Goal: Information Seeking & Learning: Learn about a topic

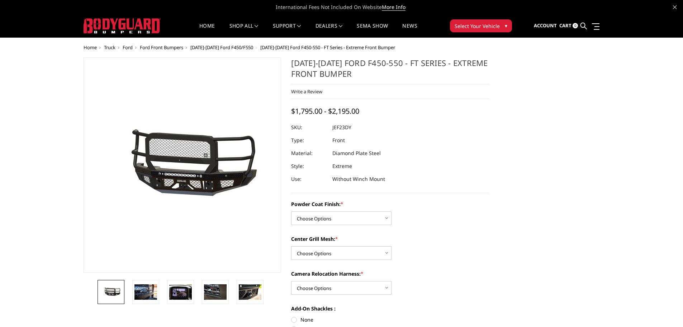
drag, startPoint x: 295, startPoint y: 63, endPoint x: 383, endPoint y: 62, distance: 87.9
click at [383, 62] on h1 "[DATE]-[DATE] Ford F450-550 - FT Series - Extreme Front Bumper" at bounding box center [390, 70] width 198 height 27
drag, startPoint x: 383, startPoint y: 62, endPoint x: 351, endPoint y: 61, distance: 31.2
click at [380, 62] on h1 "[DATE]-[DATE] Ford F450-550 - FT Series - Extreme Front Bumper" at bounding box center [390, 70] width 198 height 27
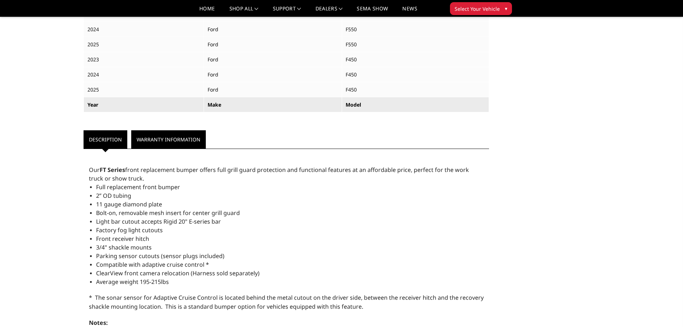
click at [152, 132] on link "Warranty Information" at bounding box center [168, 139] width 75 height 18
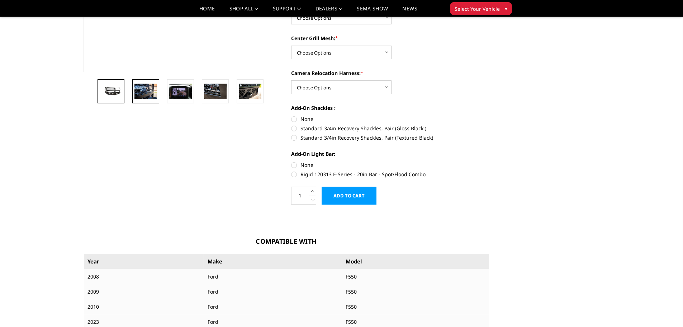
click at [146, 100] on link at bounding box center [145, 91] width 27 height 24
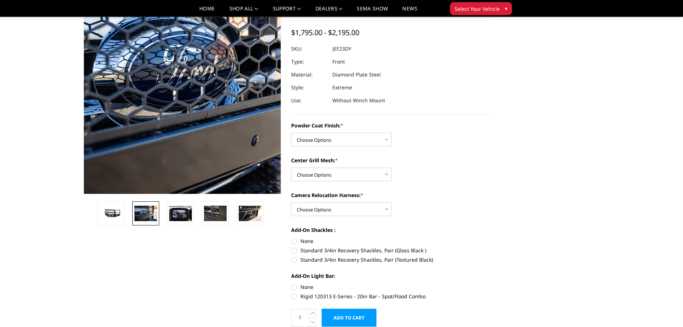
scroll to position [18, 0]
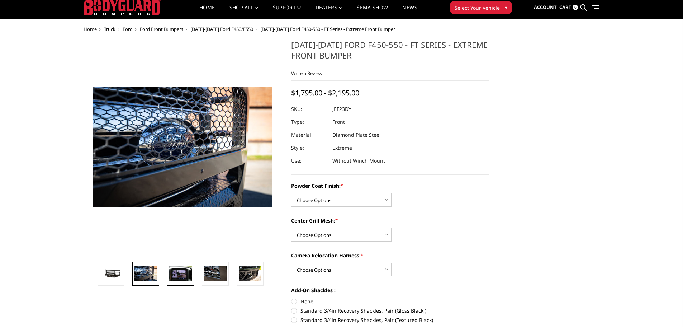
click at [179, 277] on img at bounding box center [180, 273] width 23 height 15
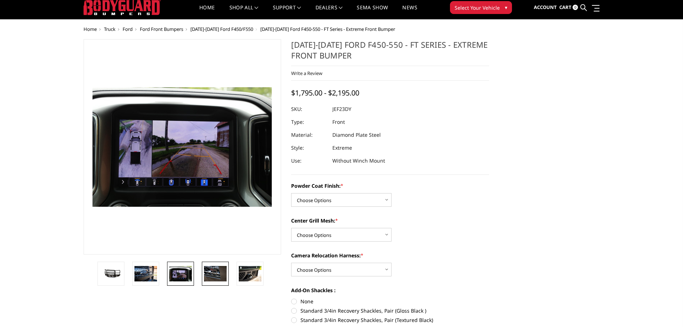
click at [212, 277] on img at bounding box center [215, 273] width 23 height 15
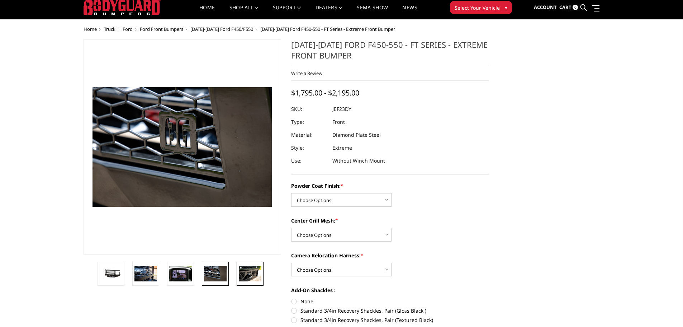
click at [242, 278] on img at bounding box center [250, 273] width 23 height 15
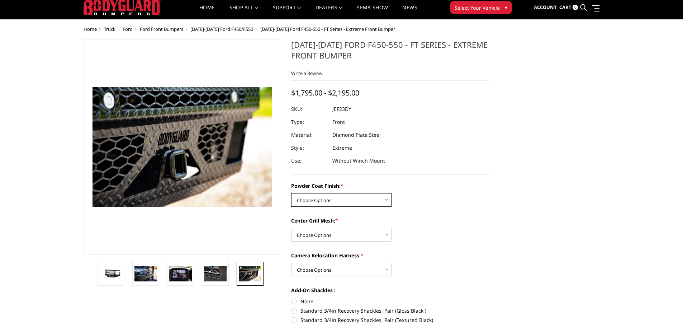
click at [315, 200] on select "Choose Options Bare Metal Gloss Black Powder Coat Textured Black Powder Coat" at bounding box center [341, 200] width 100 height 14
select select "3271"
click at [291, 193] on select "Choose Options Bare Metal Gloss Black Powder Coat Textured Black Powder Coat" at bounding box center [341, 200] width 100 height 14
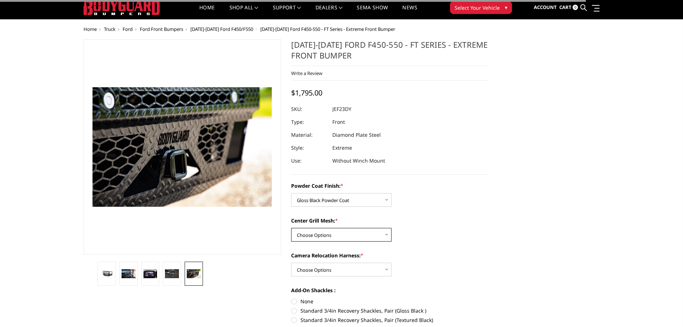
click at [313, 238] on select "Choose Options WITH Expanded Metal in Center Grill WITHOUT Expanded Metal in Ce…" at bounding box center [341, 235] width 100 height 14
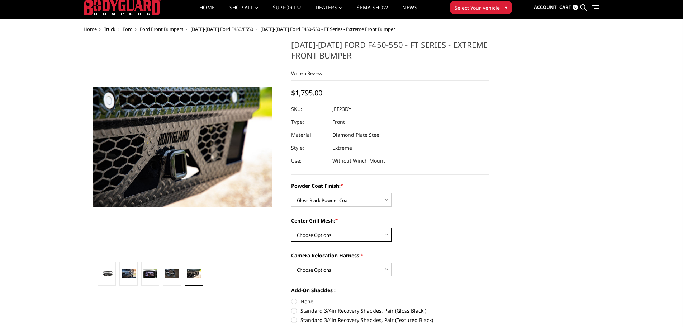
select select "3273"
click at [291, 228] on select "Choose Options WITH Expanded Metal in Center Grill WITHOUT Expanded Metal in Ce…" at bounding box center [341, 235] width 100 height 14
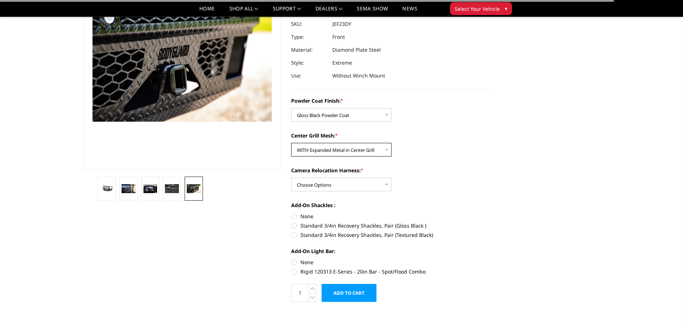
scroll to position [90, 0]
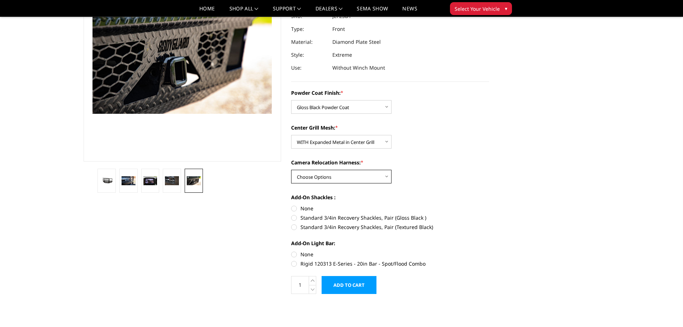
click at [316, 173] on select "Choose Options WITH Camera Relocation Harness WITHOUT Camera Relocation Harness" at bounding box center [341, 177] width 100 height 14
select select "3275"
click at [291, 170] on select "Choose Options WITH Camera Relocation Harness WITHOUT Camera Relocation Harness" at bounding box center [341, 177] width 100 height 14
click at [294, 263] on label "Rigid 120313 E-Series - 20in Bar - Spot/Flood Combo" at bounding box center [390, 264] width 198 height 8
click at [489, 251] on input "Rigid 120313 E-Series - 20in Bar - Spot/Flood Combo" at bounding box center [489, 250] width 0 height 0
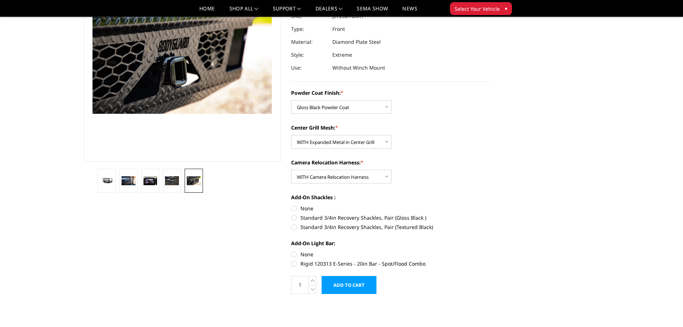
radio input "true"
click at [294, 219] on label "Standard 3/4in Recovery Shackles, Pair (Gloss Black )" at bounding box center [390, 218] width 198 height 8
click at [489, 205] on input "Standard 3/4in Recovery Shackles, Pair (Gloss Black )" at bounding box center [489, 204] width 0 height 0
radio input "true"
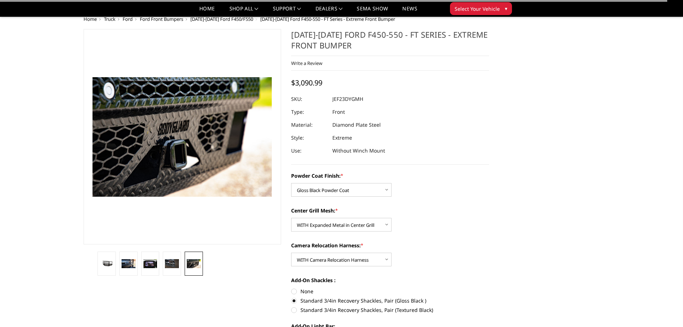
scroll to position [0, 0]
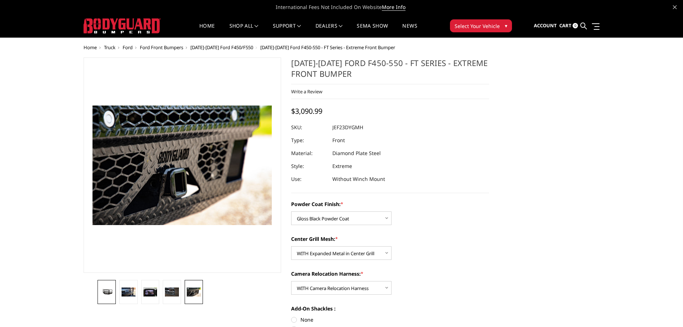
click at [99, 291] on link at bounding box center [107, 292] width 18 height 24
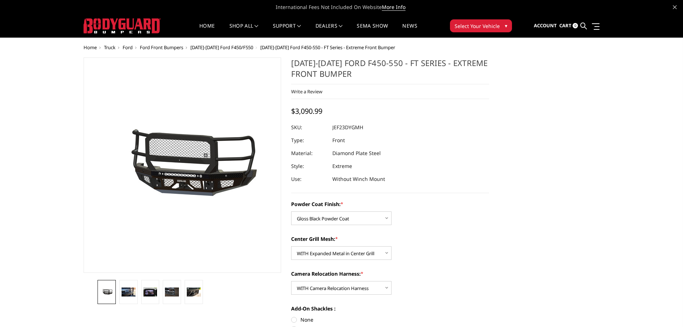
click at [219, 48] on span "[DATE]-[DATE] Ford F450/F550" at bounding box center [221, 47] width 63 height 6
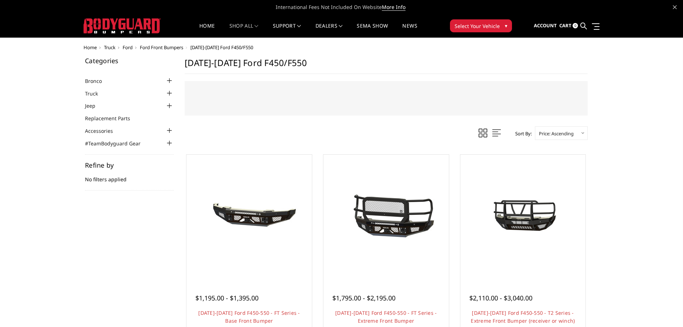
click at [111, 23] on img at bounding box center [122, 25] width 77 height 15
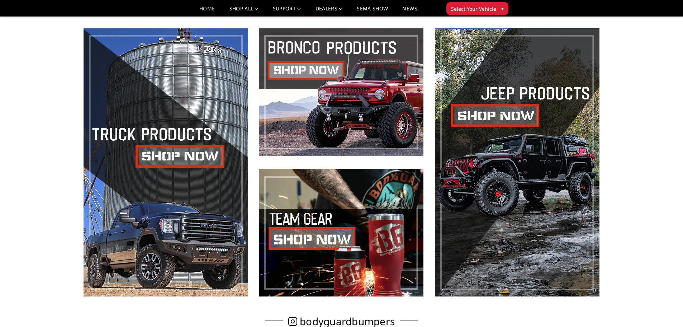
scroll to position [359, 0]
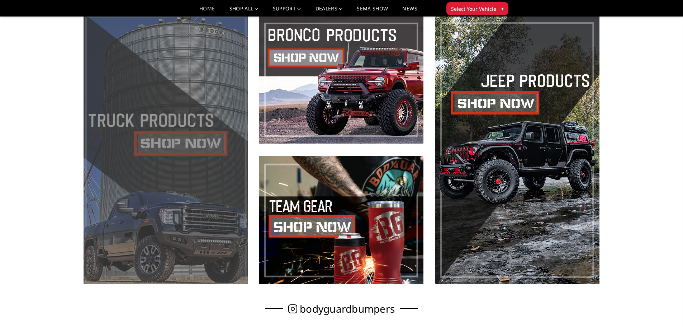
click at [135, 162] on span at bounding box center [166, 150] width 165 height 268
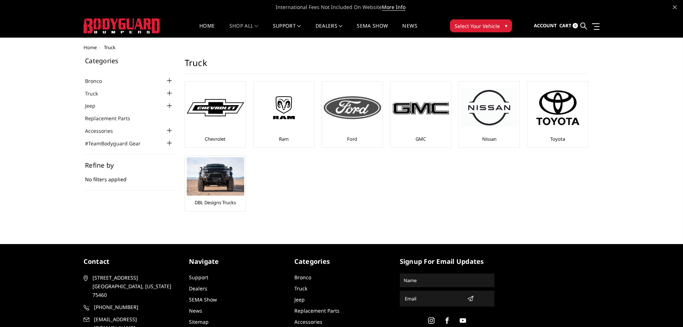
click at [340, 122] on div at bounding box center [352, 107] width 57 height 49
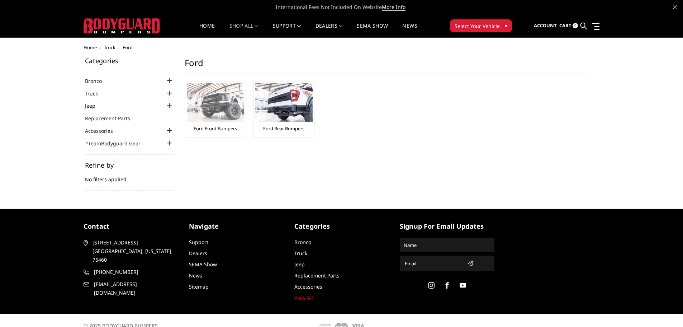
click at [198, 117] on img at bounding box center [215, 102] width 57 height 38
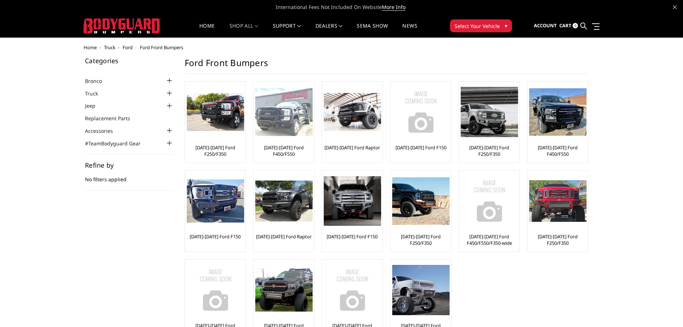
click at [263, 147] on link "[DATE]-[DATE] Ford F450/F550" at bounding box center [283, 150] width 57 height 13
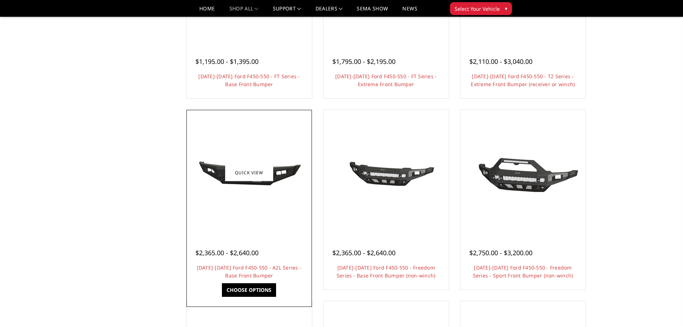
scroll to position [395, 0]
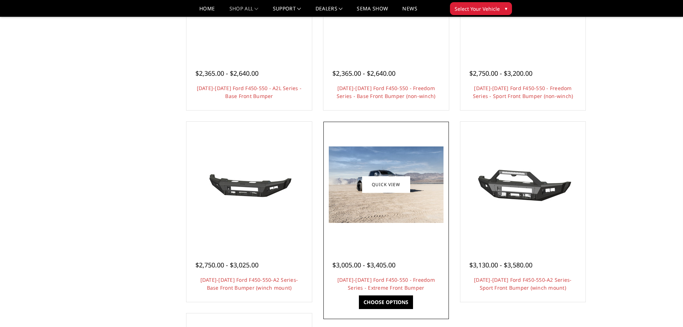
click at [389, 210] on img at bounding box center [386, 184] width 115 height 76
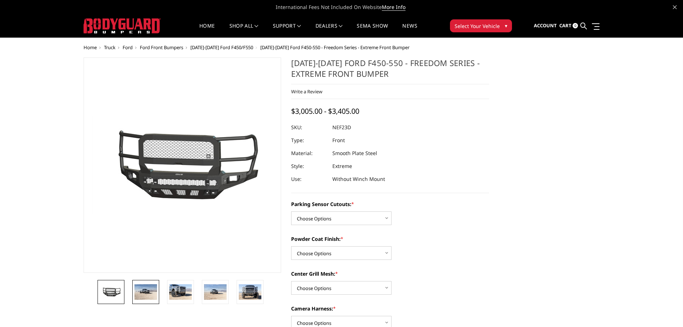
click at [156, 295] on img at bounding box center [146, 291] width 23 height 15
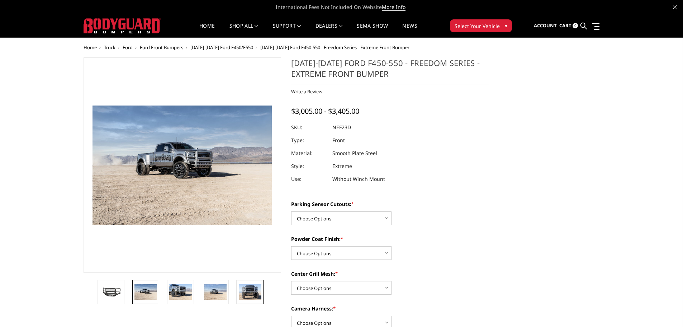
click at [242, 294] on img at bounding box center [250, 291] width 23 height 15
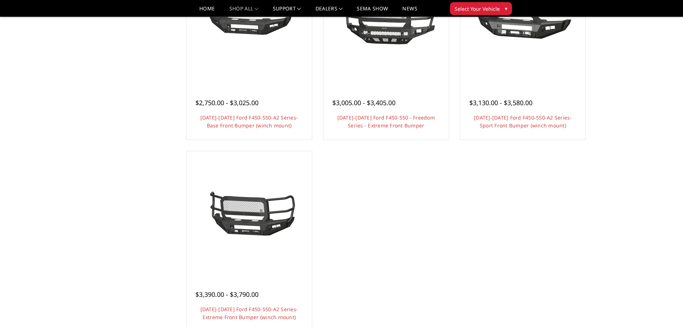
scroll to position [574, 0]
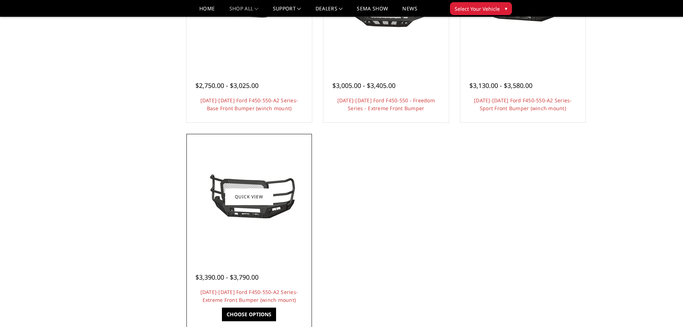
click at [232, 227] on div at bounding box center [249, 197] width 122 height 122
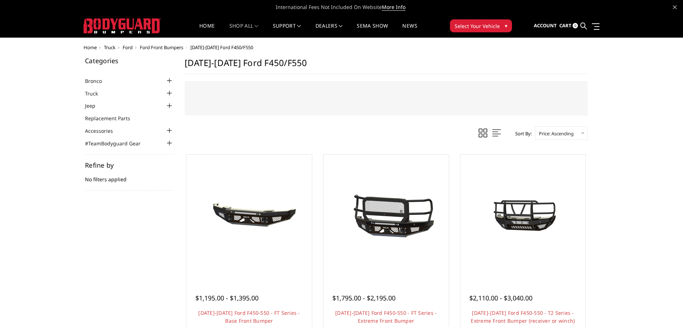
scroll to position [36, 0]
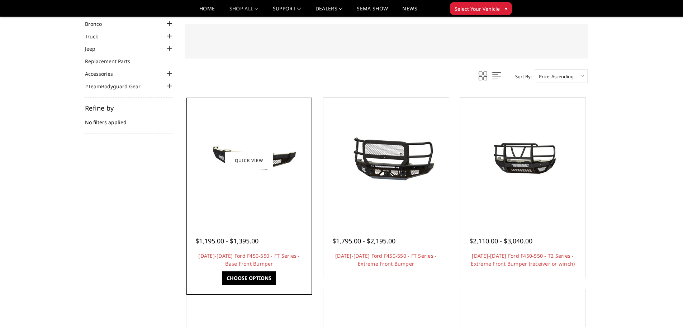
click at [243, 177] on img at bounding box center [249, 160] width 115 height 54
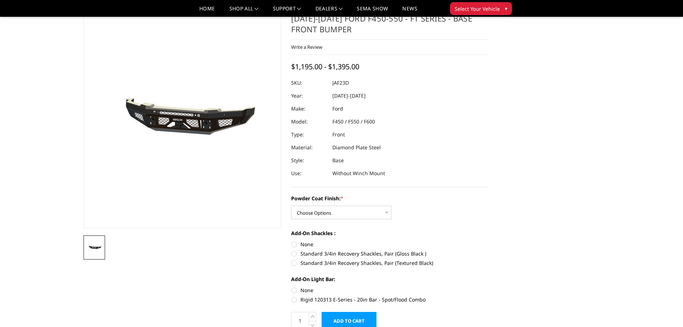
scroll to position [36, 0]
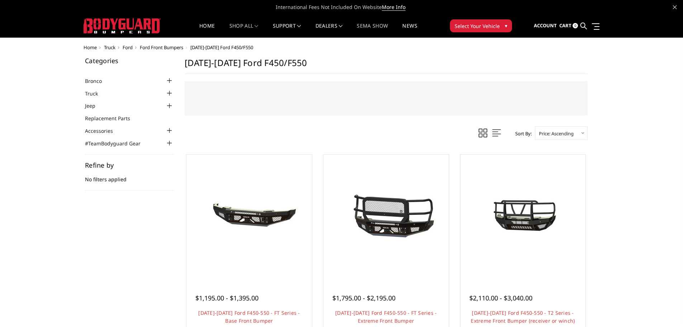
click at [375, 27] on link "SEMA Show" at bounding box center [372, 30] width 31 height 14
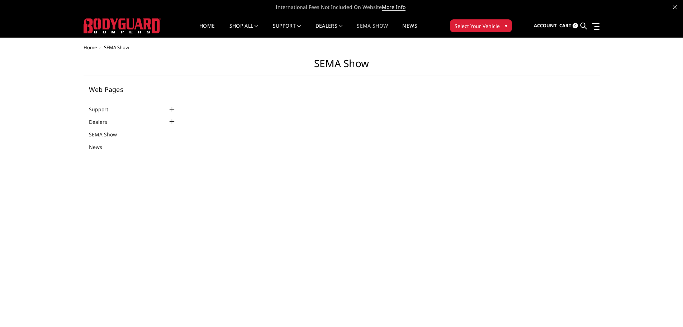
select select "US"
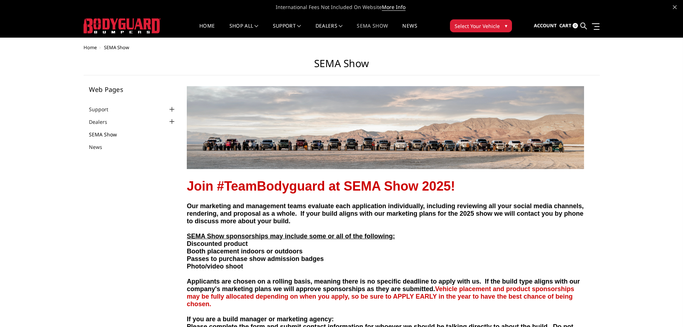
click at [107, 136] on link "SEMA Show" at bounding box center [107, 135] width 37 height 8
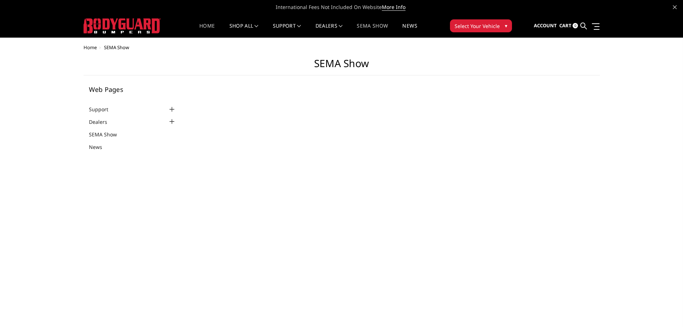
select select "US"
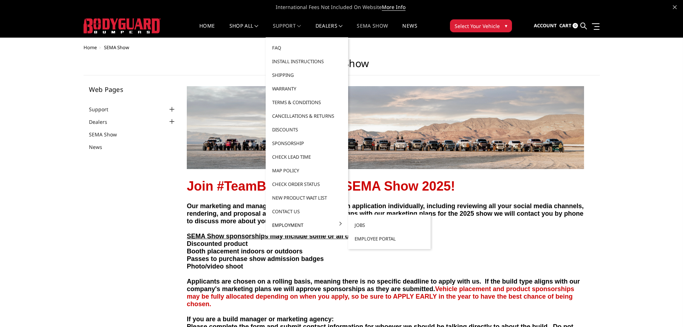
click at [287, 222] on link "Employment" at bounding box center [307, 225] width 77 height 14
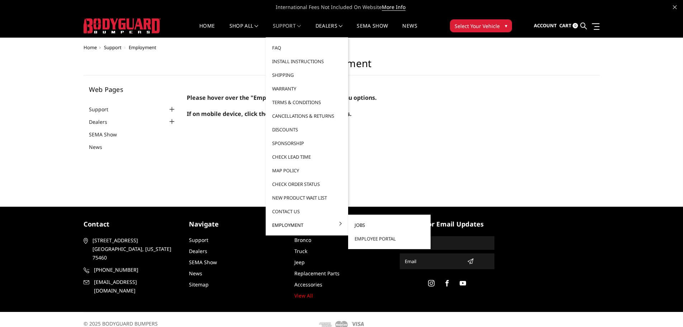
click at [364, 225] on link "Jobs" at bounding box center [389, 225] width 77 height 14
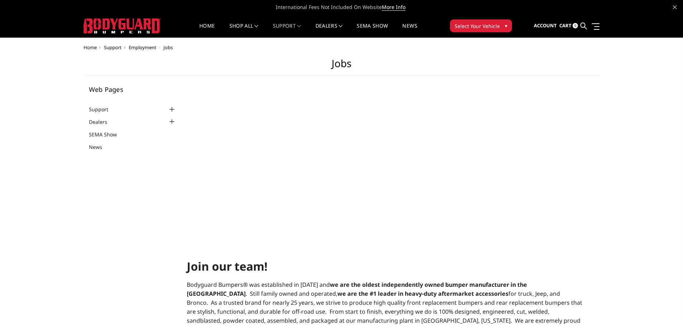
select select "US"
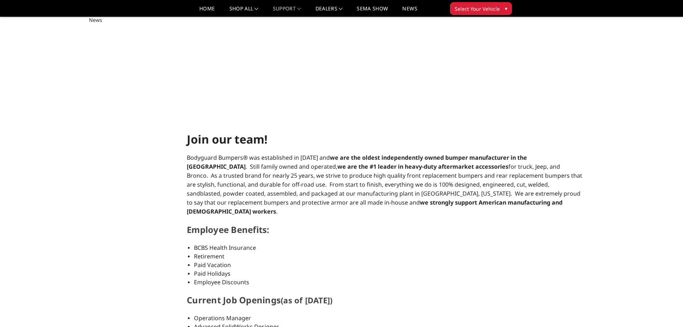
scroll to position [108, 0]
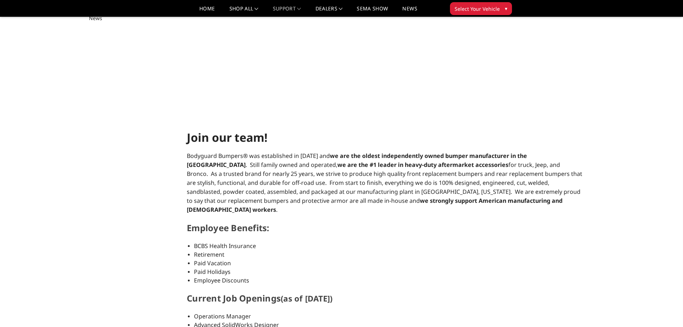
drag, startPoint x: 189, startPoint y: 156, endPoint x: 207, endPoint y: 157, distance: 18.0
click at [211, 158] on span "Bodyguard Bumpers® was established in [DATE] and we are the oldest independentl…" at bounding box center [385, 183] width 396 height 62
drag, startPoint x: 194, startPoint y: 155, endPoint x: 228, endPoint y: 159, distance: 34.6
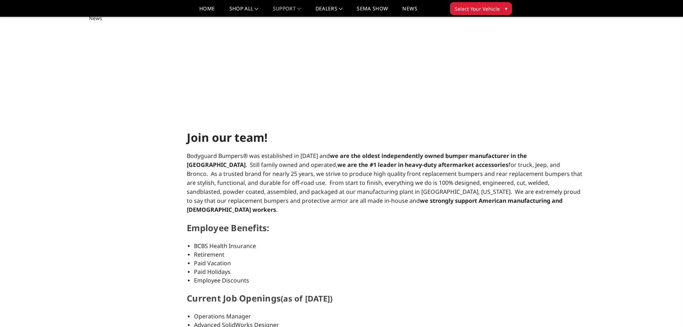
drag, startPoint x: 187, startPoint y: 157, endPoint x: 230, endPoint y: 158, distance: 43.1
click at [230, 158] on span "Bodyguard Bumpers® was established in 2000 and we are the oldest independently …" at bounding box center [385, 183] width 396 height 62
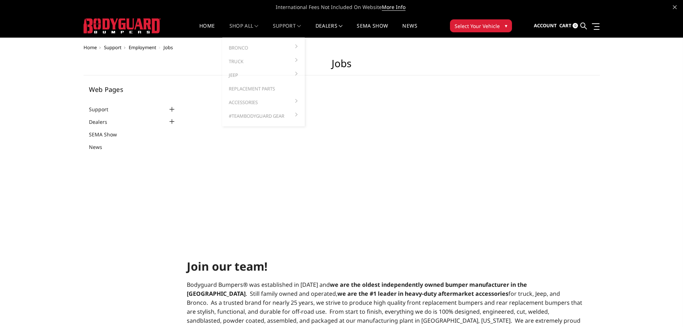
click at [238, 27] on link "shop all" at bounding box center [244, 30] width 29 height 14
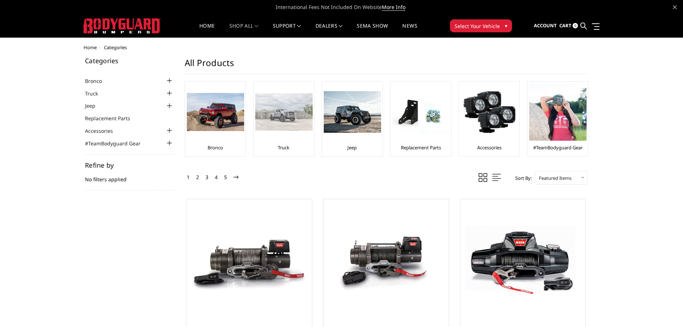
click at [286, 149] on link "Truck" at bounding box center [283, 147] width 11 height 6
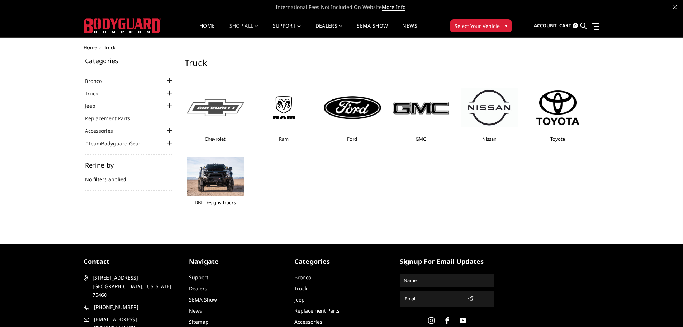
click at [235, 126] on div at bounding box center [215, 107] width 57 height 49
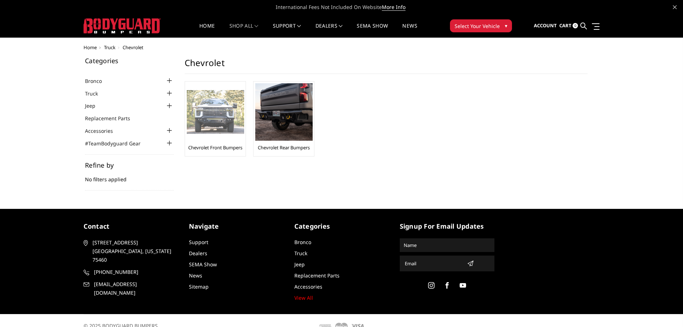
click at [223, 127] on img at bounding box center [215, 112] width 57 height 44
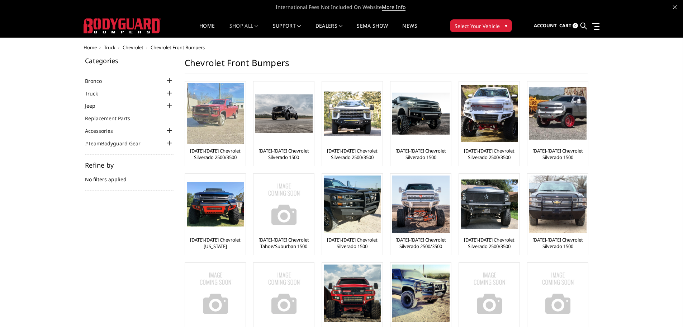
click at [224, 129] on img at bounding box center [215, 113] width 57 height 61
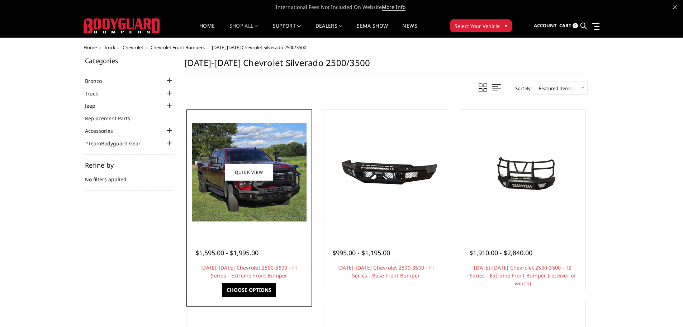
click at [216, 202] on img at bounding box center [249, 172] width 115 height 98
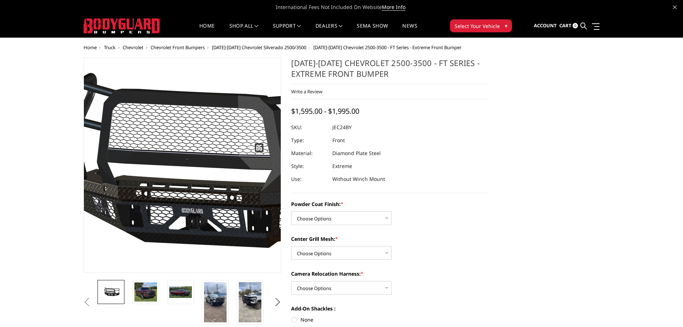
click at [178, 213] on img at bounding box center [205, 165] width 459 height 215
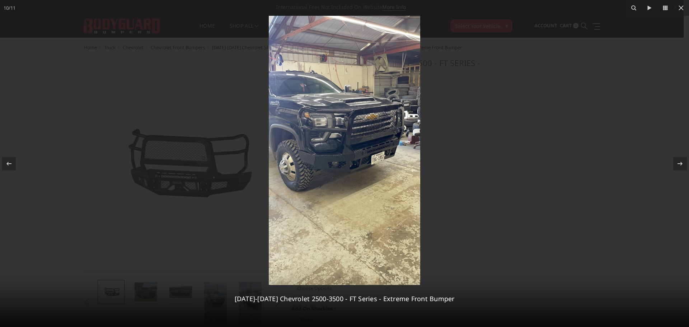
click at [8, 48] on div at bounding box center [344, 163] width 689 height 327
click at [680, 12] on icon at bounding box center [680, 8] width 9 height 9
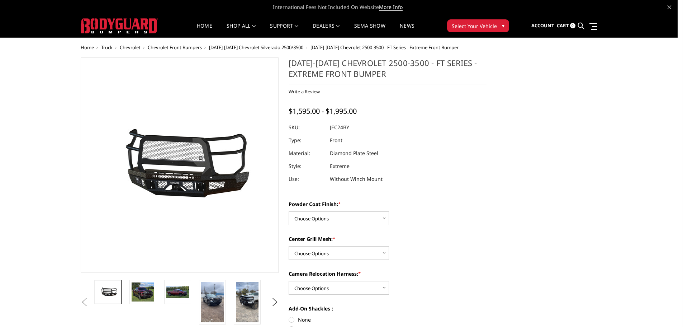
scroll to position [0, 210]
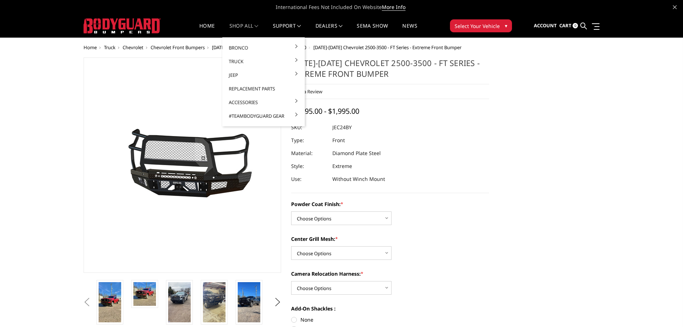
click at [239, 26] on link "shop all" at bounding box center [244, 30] width 29 height 14
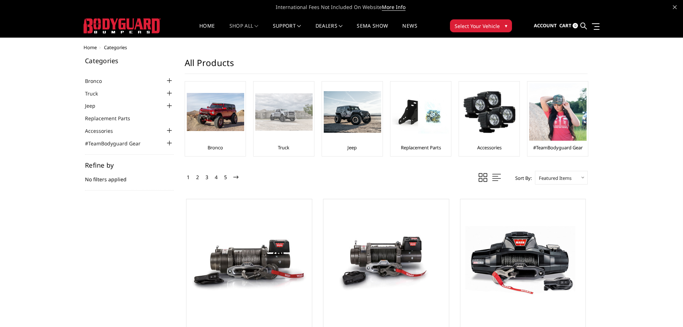
click at [287, 119] on img at bounding box center [283, 111] width 57 height 37
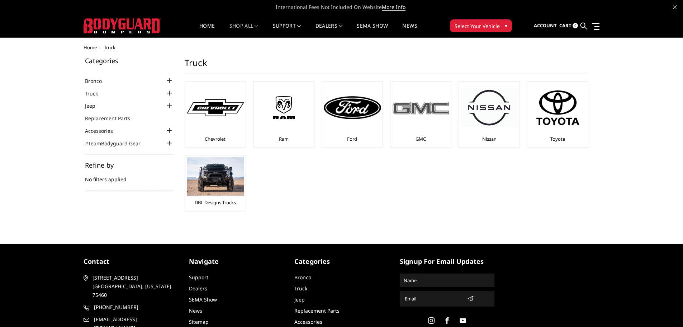
click at [419, 121] on div at bounding box center [420, 107] width 57 height 49
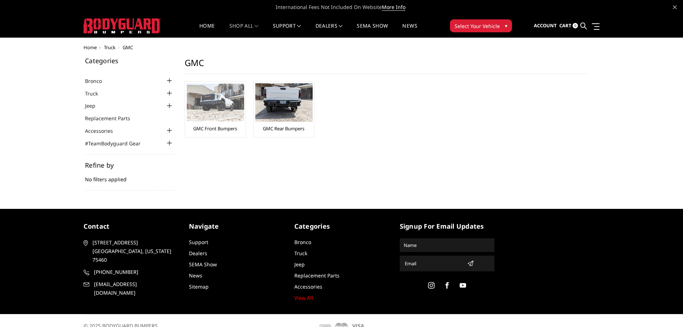
click at [242, 110] on img at bounding box center [215, 103] width 57 height 38
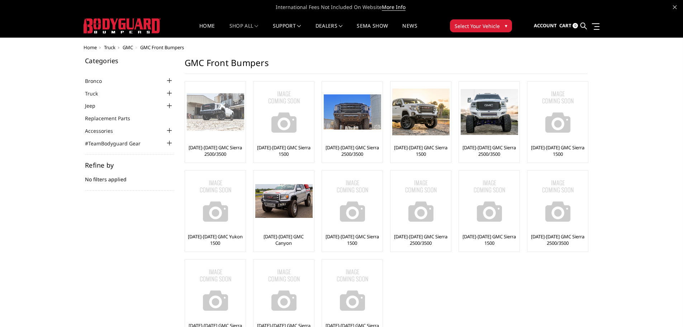
click at [209, 126] on img at bounding box center [215, 112] width 57 height 38
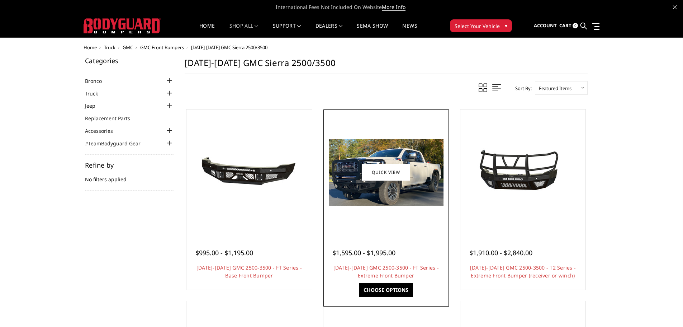
click at [363, 190] on img at bounding box center [386, 172] width 115 height 67
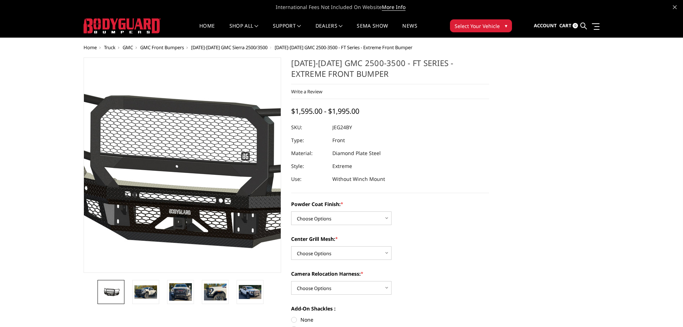
click at [176, 192] on img at bounding box center [193, 165] width 459 height 215
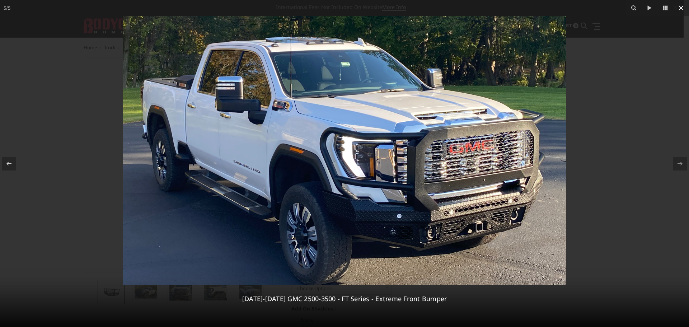
click at [682, 8] on icon at bounding box center [680, 8] width 9 height 9
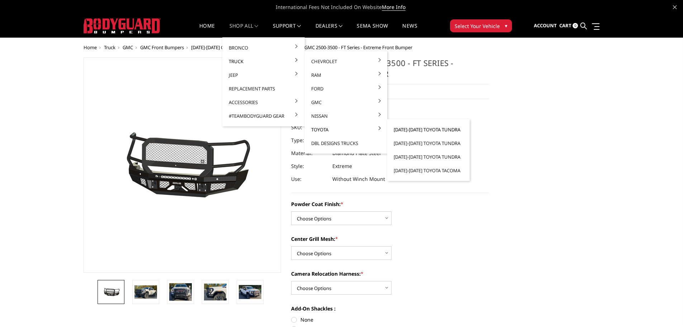
click at [399, 129] on link "[DATE]-[DATE] Toyota Tundra" at bounding box center [428, 130] width 77 height 14
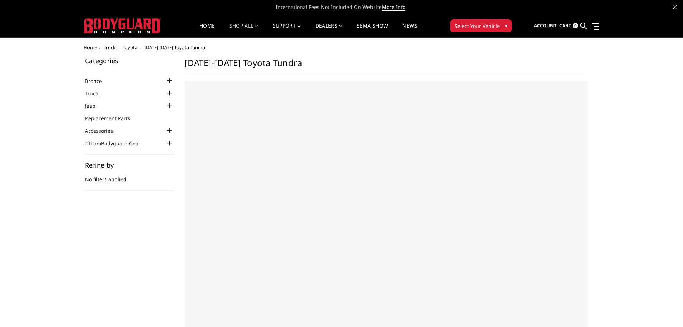
select select "US"
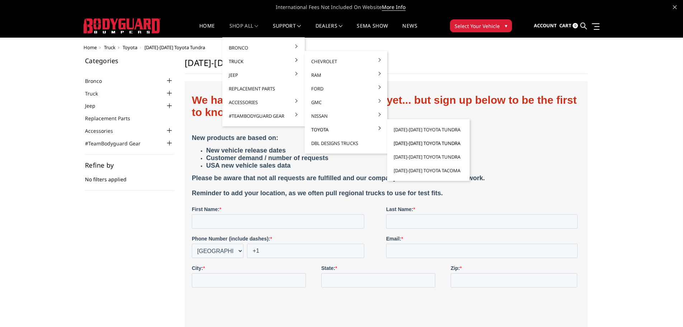
click at [404, 142] on link "[DATE]-[DATE] Toyota Tundra" at bounding box center [428, 143] width 77 height 14
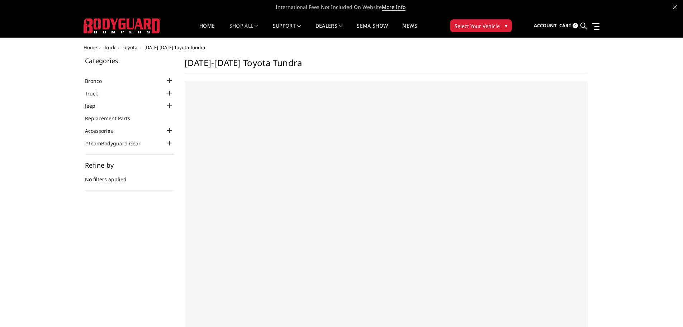
select select "US"
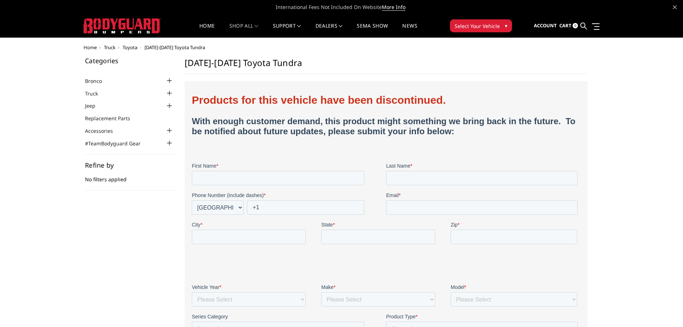
click at [157, 24] on img at bounding box center [122, 25] width 77 height 15
